Goal: Task Accomplishment & Management: Use online tool/utility

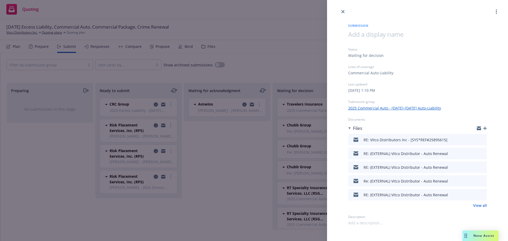
scroll to position [5, 0]
click at [342, 12] on icon "close" at bounding box center [342, 11] width 3 height 3
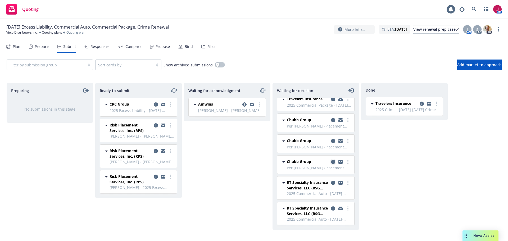
click at [331, 162] on icon "copy logging email" at bounding box center [333, 162] width 4 height 4
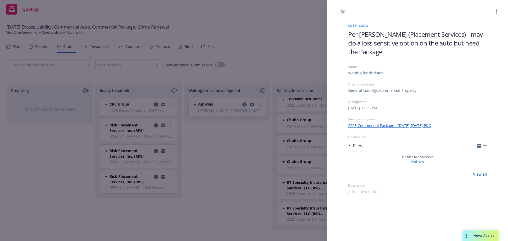
click at [343, 10] on link "close" at bounding box center [343, 11] width 6 height 6
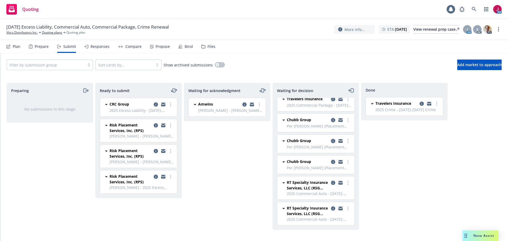
click at [331, 141] on icon "copy logging email" at bounding box center [333, 141] width 4 height 4
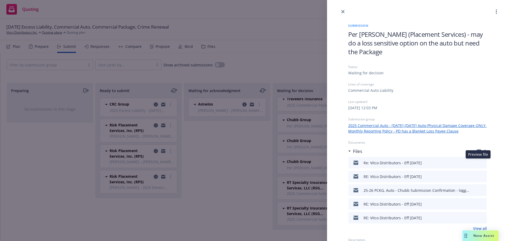
click at [480, 163] on icon "preview file" at bounding box center [482, 163] width 5 height 4
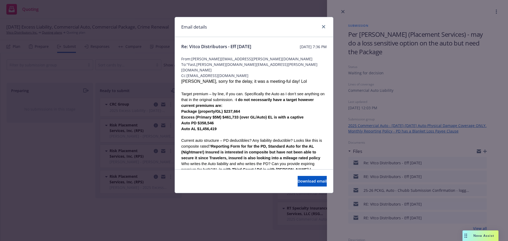
click at [236, 121] on div "Auto PD $358,546" at bounding box center [254, 123] width 146 height 6
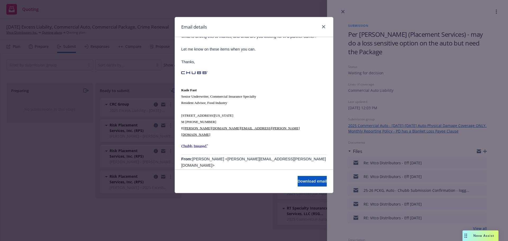
scroll to position [635, 0]
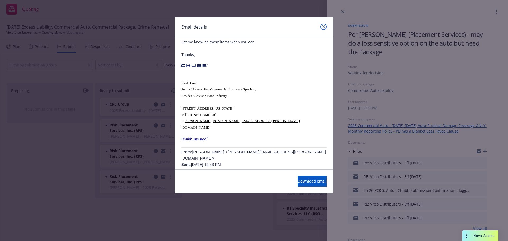
click at [321, 26] on link "close" at bounding box center [324, 27] width 6 height 6
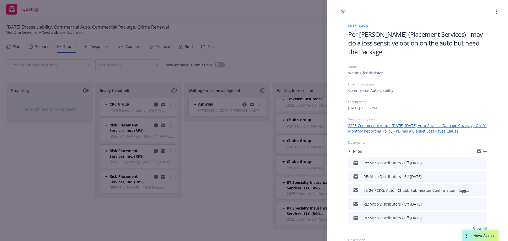
click at [340, 11] on link "close" at bounding box center [343, 11] width 6 height 6
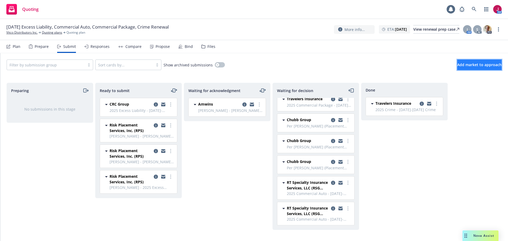
click at [460, 64] on span "Add market to approach" at bounding box center [479, 64] width 44 height 5
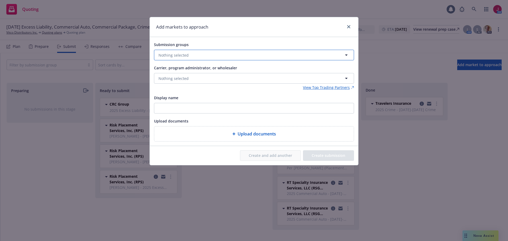
click at [205, 57] on button "Nothing selected" at bounding box center [254, 55] width 200 height 11
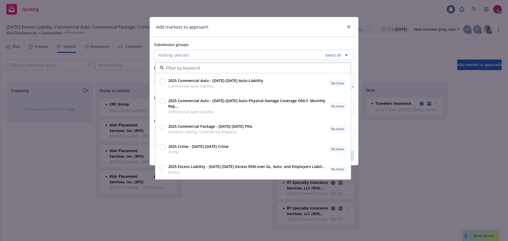
click at [163, 84] on input "checkbox" at bounding box center [162, 81] width 5 height 5
checkbox input "true"
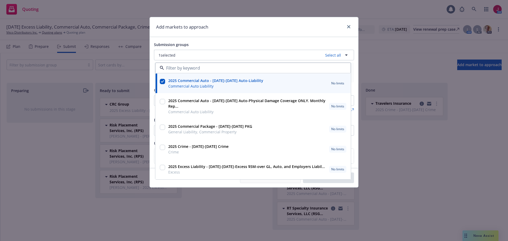
click at [161, 99] on input "checkbox" at bounding box center [162, 101] width 5 height 5
checkbox input "true"
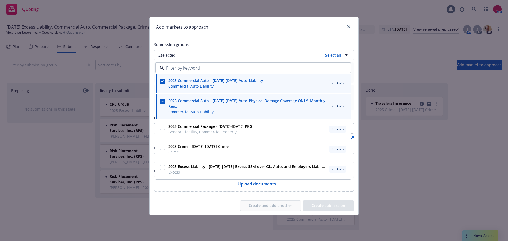
click at [292, 43] on div "Submission groups" at bounding box center [254, 44] width 200 height 6
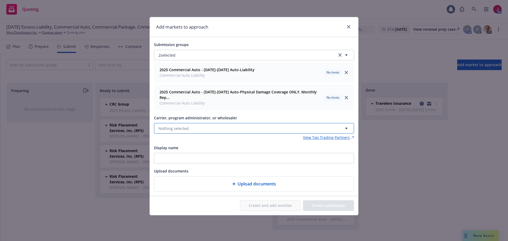
click at [235, 123] on button "Nothing selected" at bounding box center [254, 128] width 200 height 11
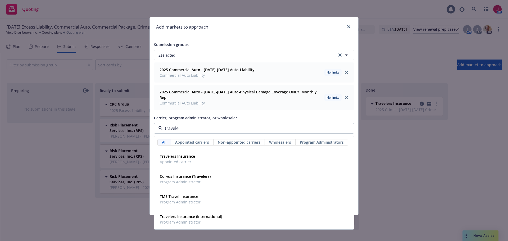
type input "traveler"
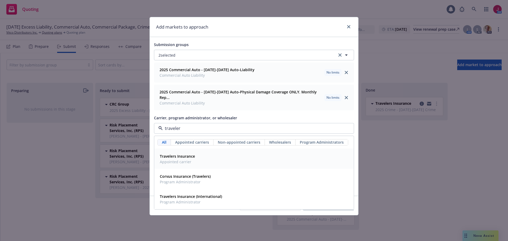
click at [191, 159] on span "Appointed carrier" at bounding box center [177, 162] width 35 height 6
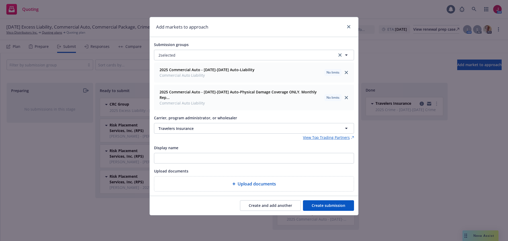
click at [326, 202] on button "Create submission" at bounding box center [328, 205] width 51 height 11
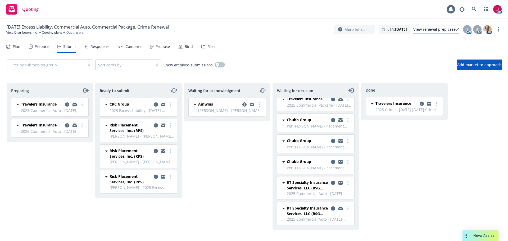
click at [75, 106] on icon "copy logging email" at bounding box center [75, 105] width 4 height 2
click at [85, 88] on icon "moveRight" at bounding box center [86, 90] width 6 height 6
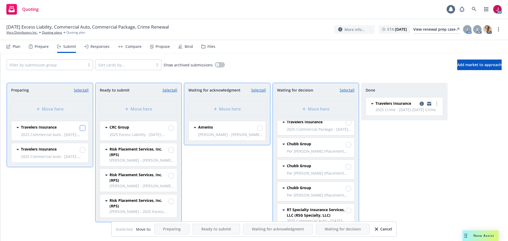
click at [84, 128] on input "checkbox" at bounding box center [82, 127] width 5 height 5
checkbox input "true"
click at [83, 154] on span "2025 Commercial Auto - [DATE]-[DATE] Auto-Liability" at bounding box center [53, 157] width 64 height 6
click at [83, 147] on div at bounding box center [82, 149] width 5 height 7
drag, startPoint x: 82, startPoint y: 150, endPoint x: 85, endPoint y: 149, distance: 3.7
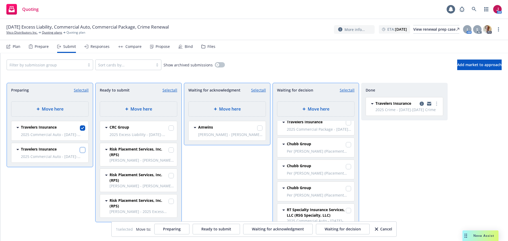
click at [82, 149] on input "checkbox" at bounding box center [82, 149] width 5 height 5
checkbox input "true"
click at [233, 115] on div "Move here" at bounding box center [227, 109] width 77 height 15
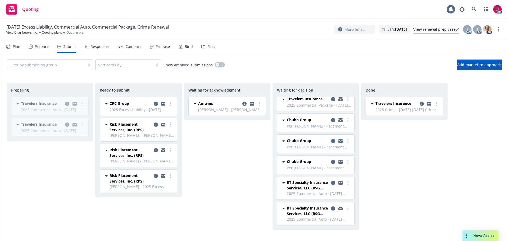
scroll to position [5, 0]
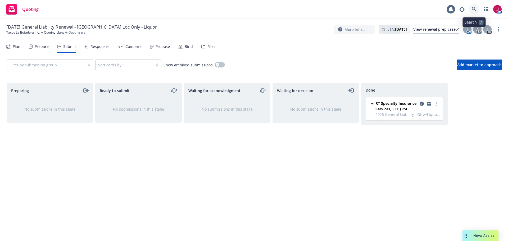
click at [473, 8] on icon at bounding box center [474, 9] width 5 height 5
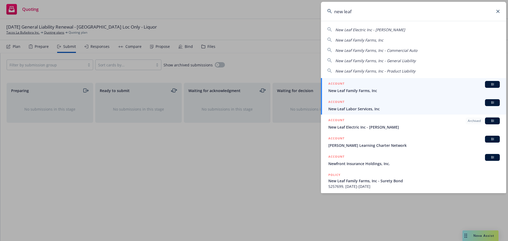
type input "new leaf"
click at [373, 107] on span "New Leaf Labor Services, Inc" at bounding box center [414, 109] width 172 height 6
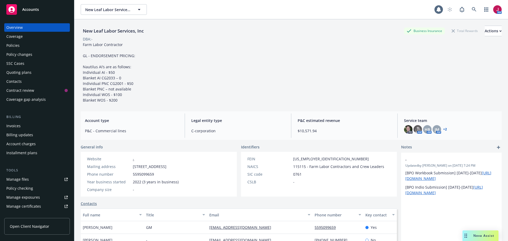
click at [27, 44] on div "Policies" at bounding box center [36, 45] width 61 height 8
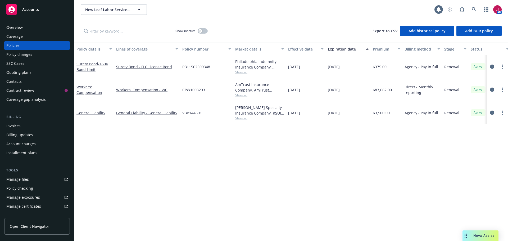
click at [44, 130] on div "Invoices" at bounding box center [36, 126] width 61 height 8
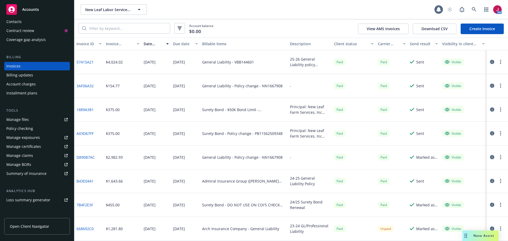
scroll to position [113, 0]
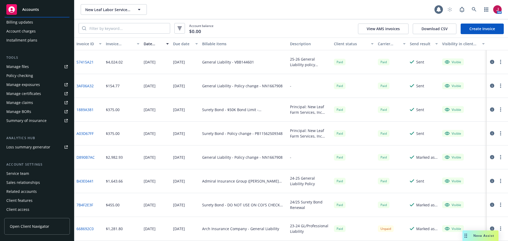
click at [45, 171] on div "Service team" at bounding box center [36, 173] width 61 height 8
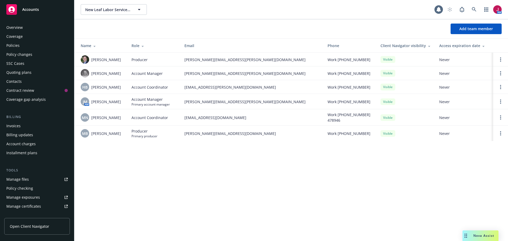
click at [40, 30] on div "Overview" at bounding box center [36, 27] width 61 height 8
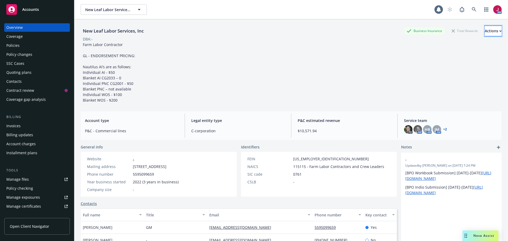
click at [485, 33] on div "Actions" at bounding box center [493, 31] width 17 height 10
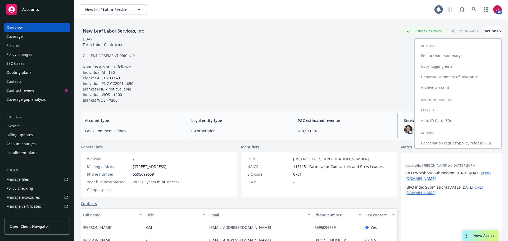
click at [435, 68] on link "Copy logging email" at bounding box center [458, 66] width 87 height 11
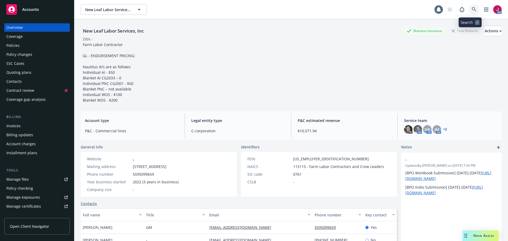
click at [472, 11] on icon at bounding box center [474, 9] width 5 height 5
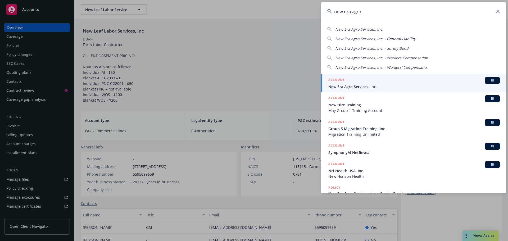
type input "new era agro"
click at [409, 80] on div "ACCOUNT BI" at bounding box center [414, 80] width 172 height 7
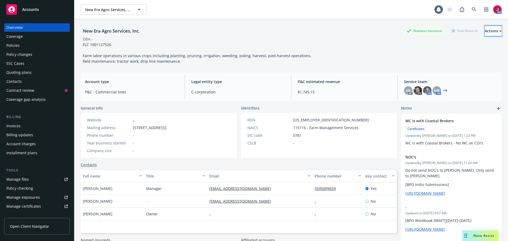
click at [485, 29] on div "Actions" at bounding box center [493, 31] width 17 height 10
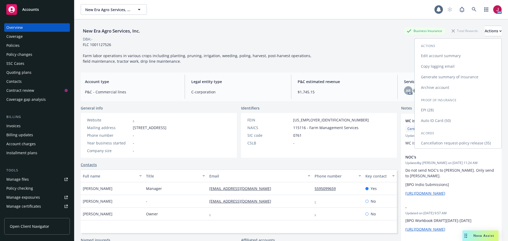
click at [442, 66] on link "Copy logging email" at bounding box center [458, 66] width 87 height 11
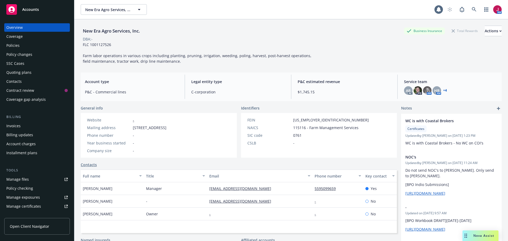
click at [43, 111] on div "Overview Coverage Policies Policy changes SSC Cases Quoting plans Contacts Cont…" at bounding box center [37, 174] width 66 height 303
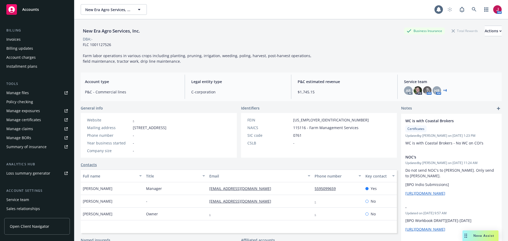
scroll to position [113, 0]
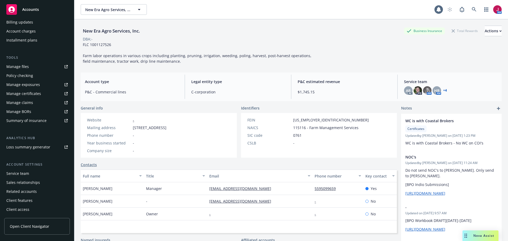
click at [44, 174] on div "Service team" at bounding box center [36, 173] width 61 height 8
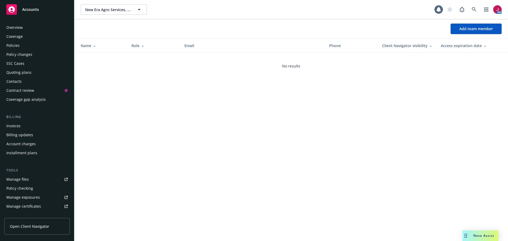
scroll to position [113, 0]
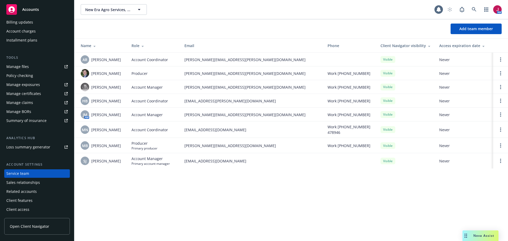
click at [61, 43] on div "Installment plans" at bounding box center [36, 40] width 61 height 8
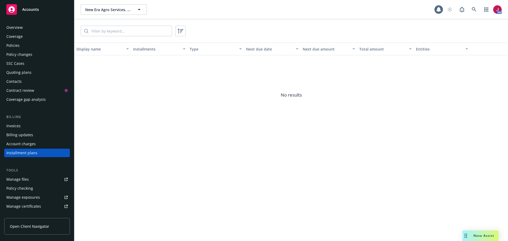
click at [50, 46] on div "Policies" at bounding box center [36, 45] width 61 height 8
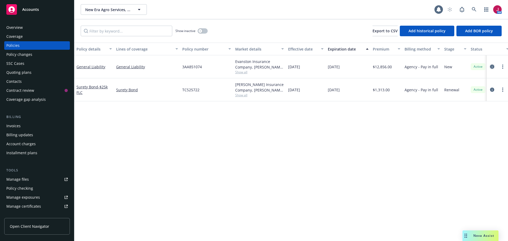
click at [492, 66] on icon "circleInformation" at bounding box center [492, 67] width 4 height 4
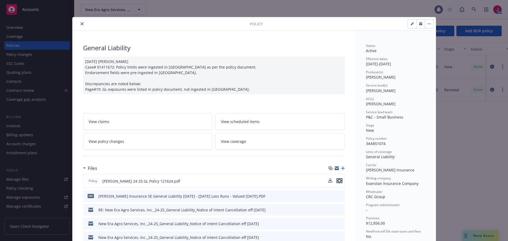
click at [338, 180] on icon "preview file" at bounding box center [339, 181] width 5 height 4
click at [339, 179] on icon "preview file" at bounding box center [339, 181] width 5 height 4
